Goal: Transaction & Acquisition: Purchase product/service

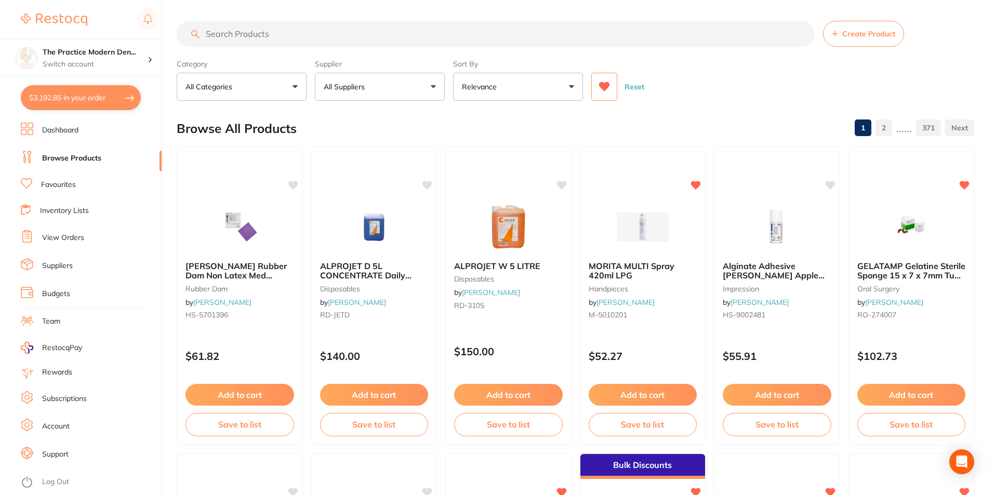
click at [267, 27] on input "search" at bounding box center [496, 34] width 638 height 26
type input "halyard large glove"
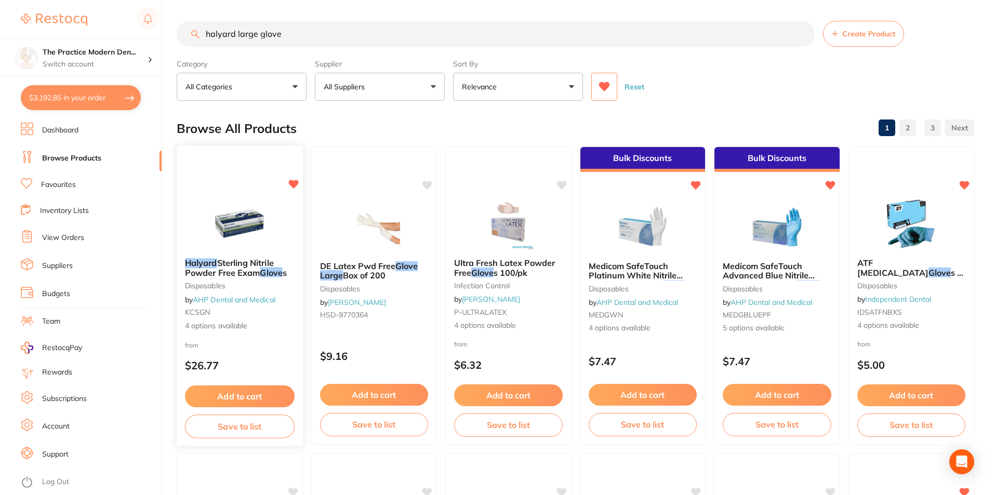
click at [237, 223] on img at bounding box center [240, 223] width 68 height 52
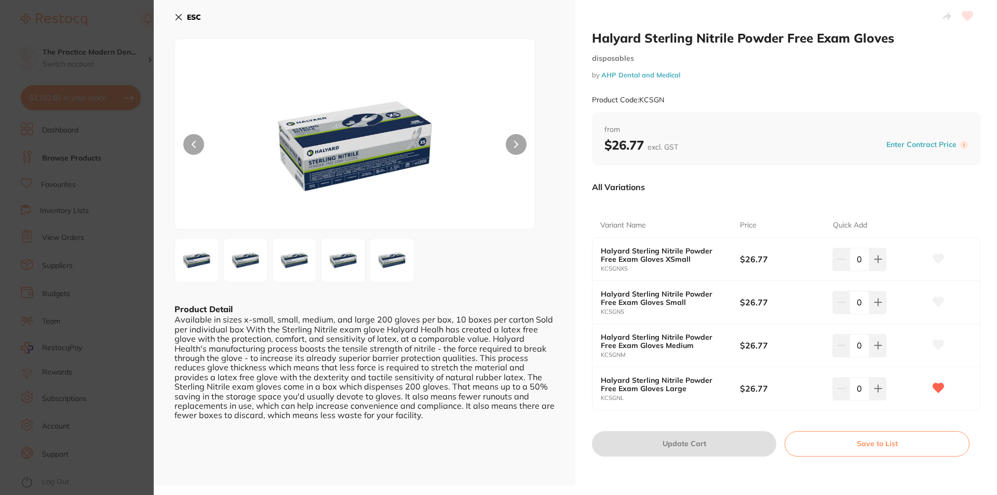
click at [875, 387] on icon at bounding box center [878, 388] width 8 height 8
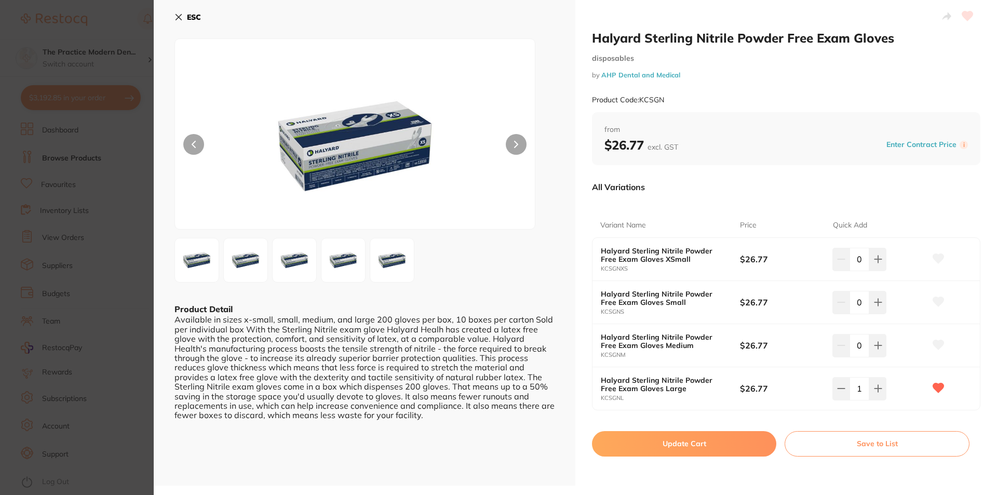
type input "1"
click at [693, 445] on button "Update Cart" at bounding box center [684, 443] width 184 height 25
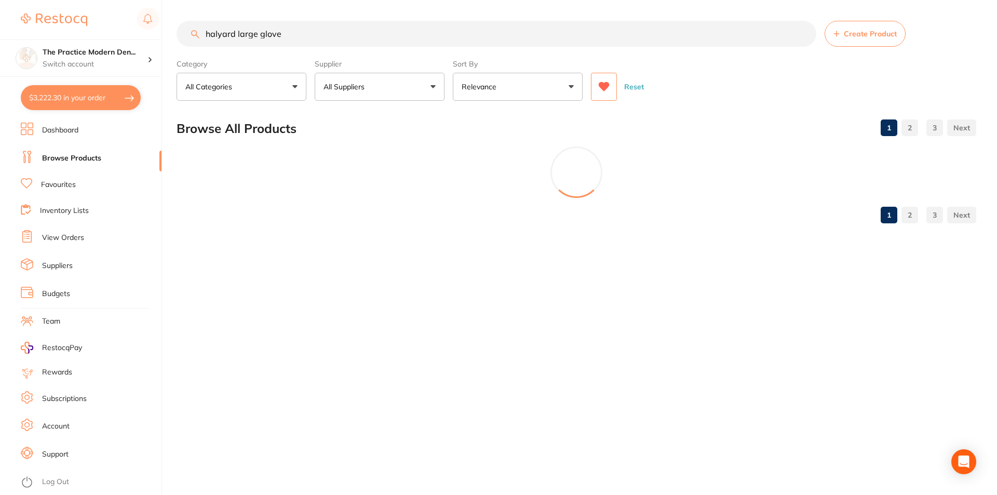
checkbox input "false"
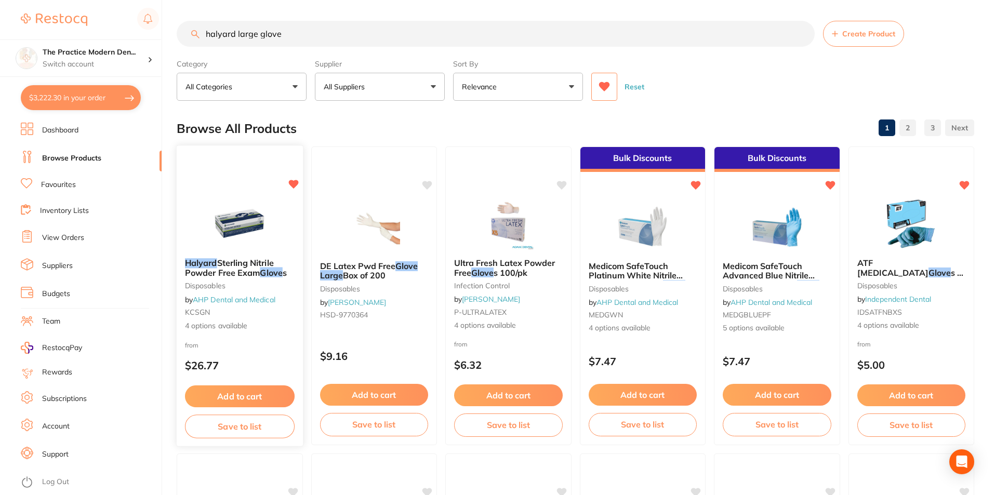
click at [194, 219] on div at bounding box center [240, 223] width 126 height 52
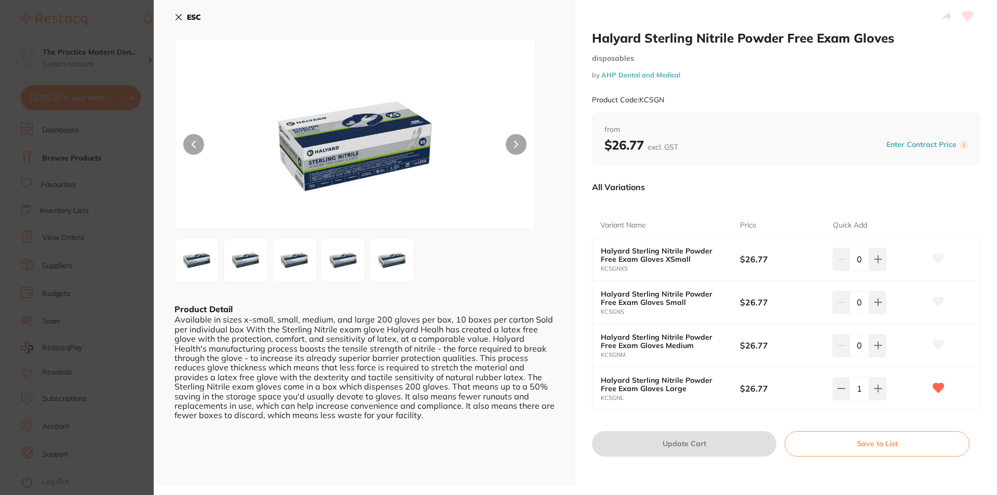
checkbox input "false"
click at [175, 18] on icon at bounding box center [179, 17] width 8 height 8
